Goal: Task Accomplishment & Management: Manage account settings

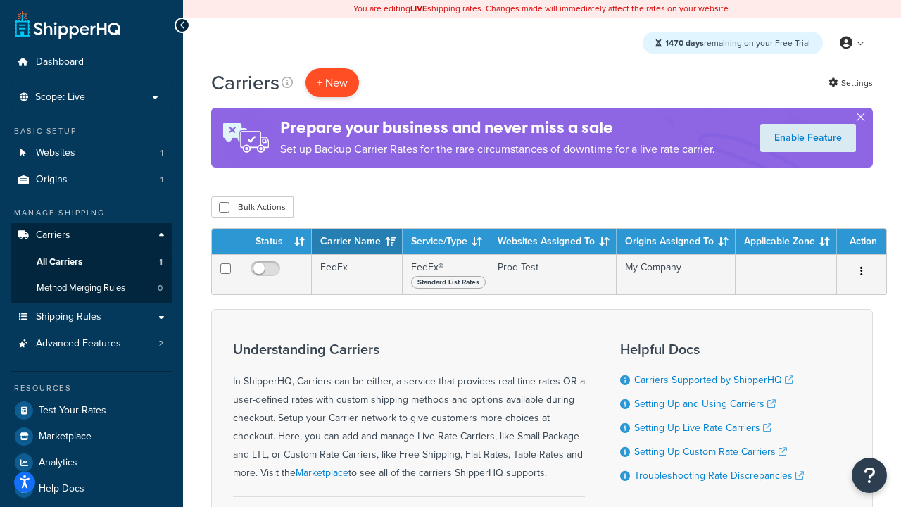
click at [332, 83] on button "+ New" at bounding box center [333, 82] width 54 height 29
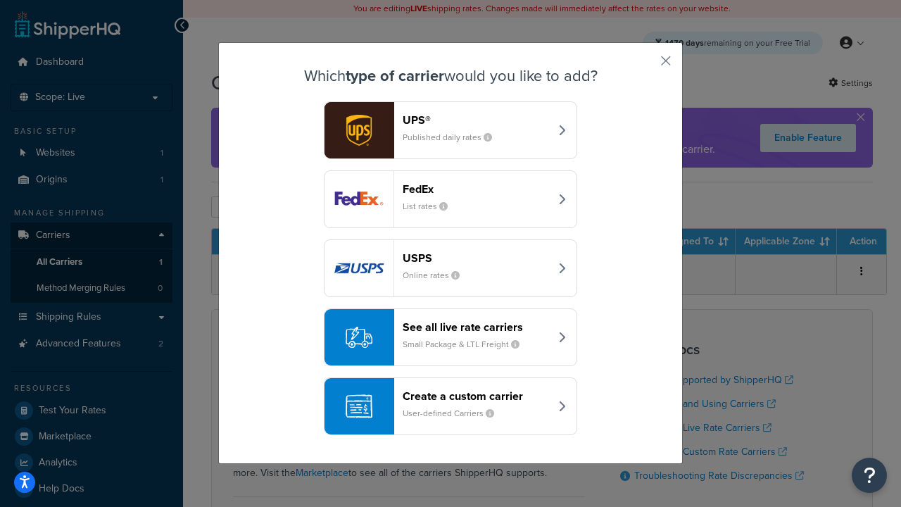
click at [451, 199] on div "FedEx List rates" at bounding box center [476, 199] width 147 height 34
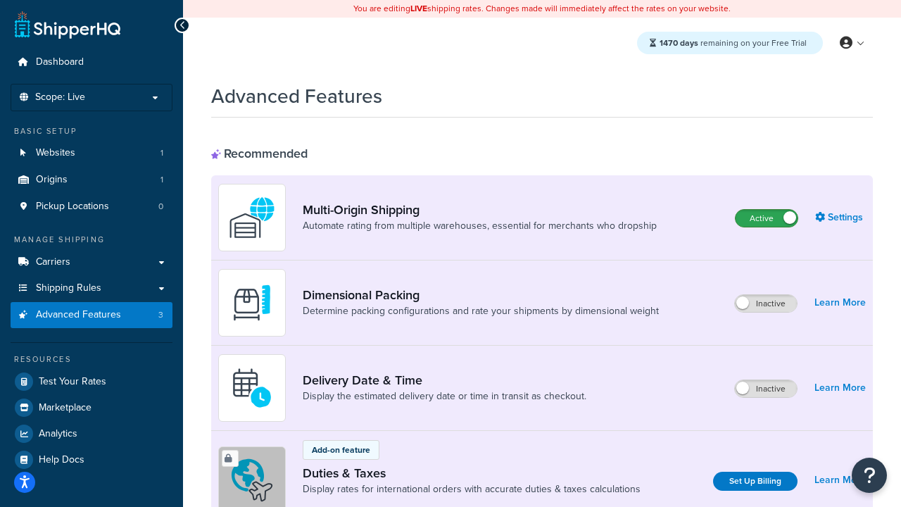
click at [767, 219] on label "Active" at bounding box center [767, 218] width 62 height 17
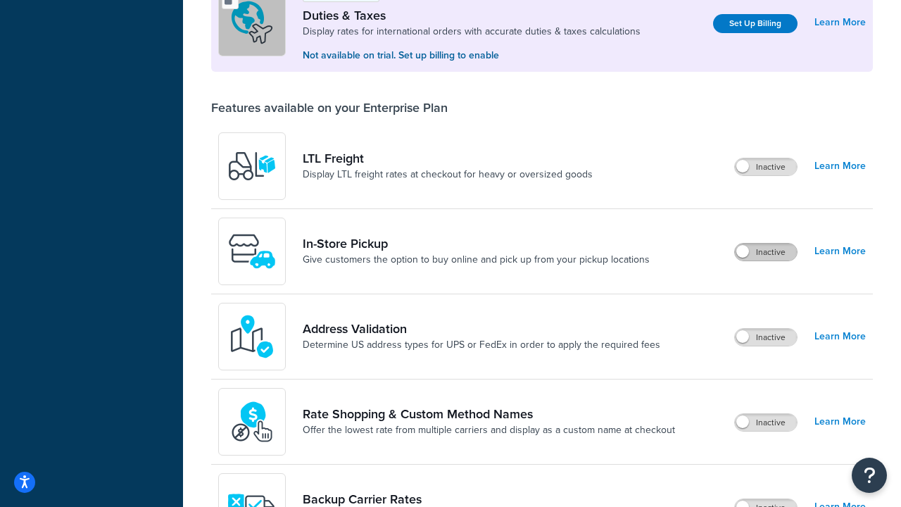
scroll to position [431, 0]
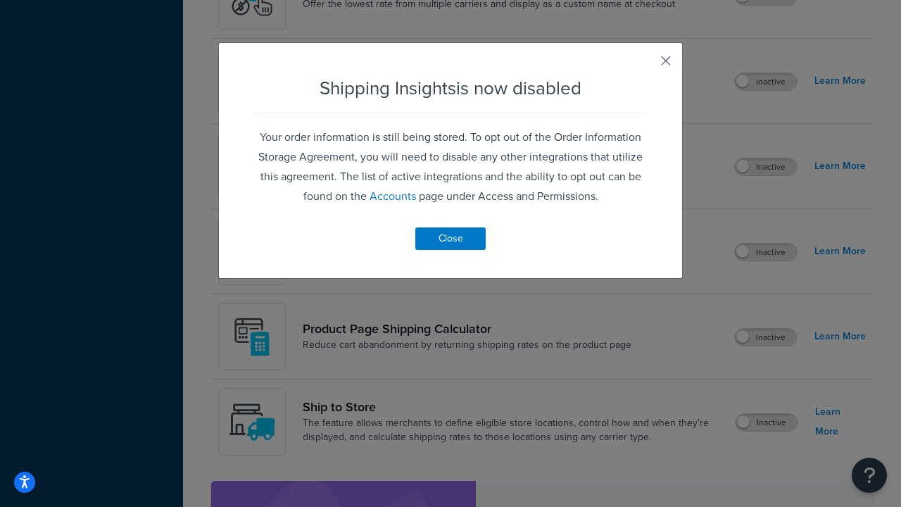
click at [645, 65] on button "button" at bounding box center [646, 66] width 4 height 4
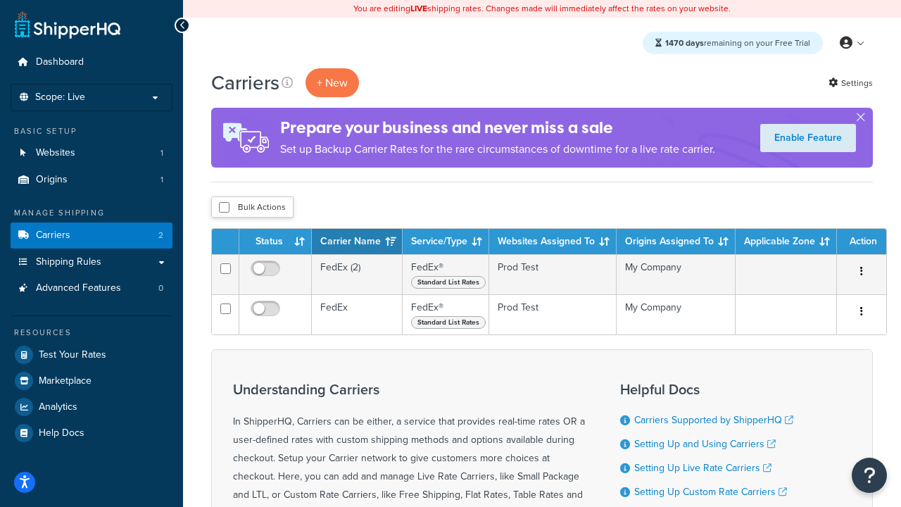
click at [224, 208] on input "checkbox" at bounding box center [224, 207] width 11 height 11
checkbox input "true"
click at [0, 0] on button "Delete" at bounding box center [0, 0] width 0 height 0
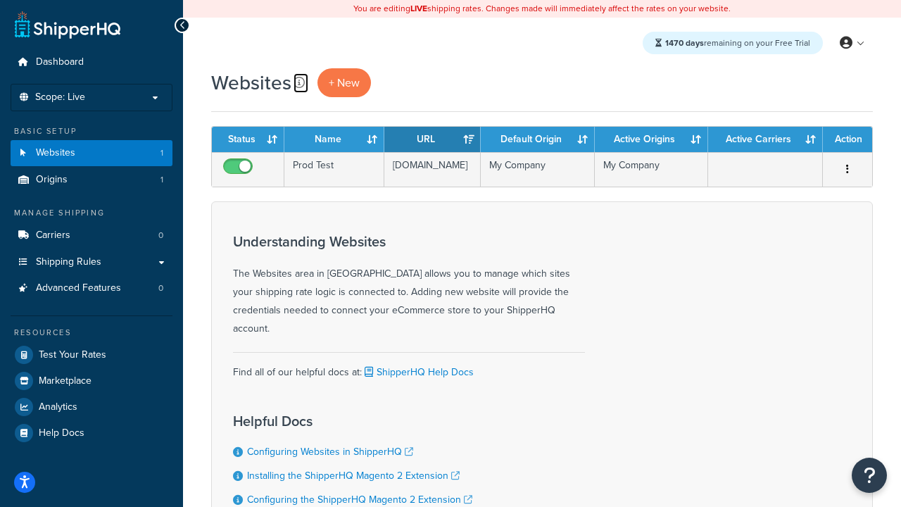
click at [298, 83] on icon at bounding box center [299, 82] width 11 height 11
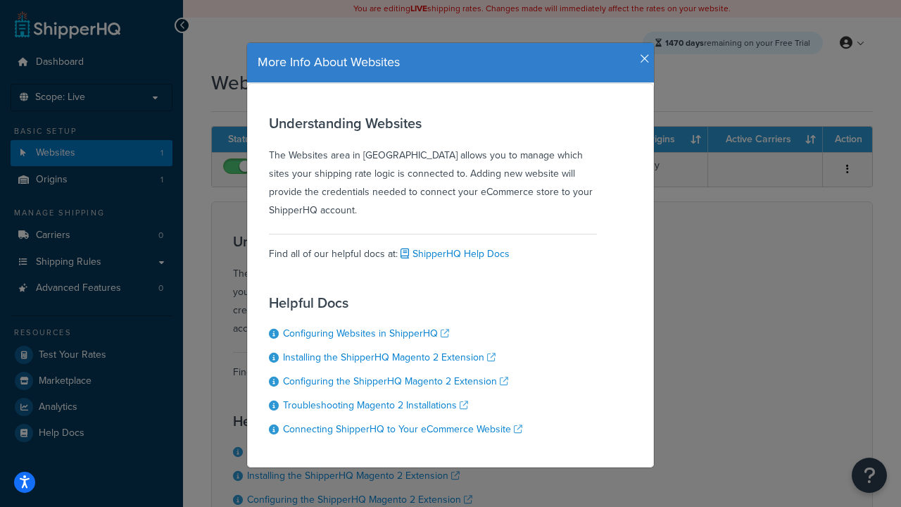
click at [642, 54] on icon "button" at bounding box center [645, 59] width 10 height 13
